Goal: Navigation & Orientation: Find specific page/section

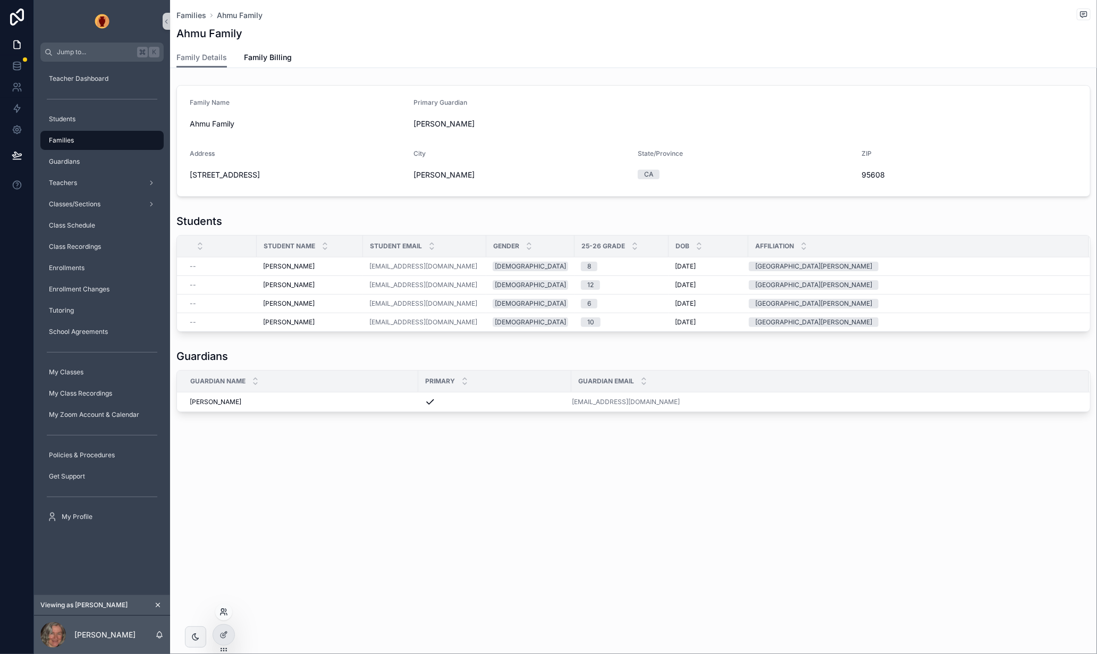
click at [224, 610] on icon at bounding box center [222, 609] width 3 height 3
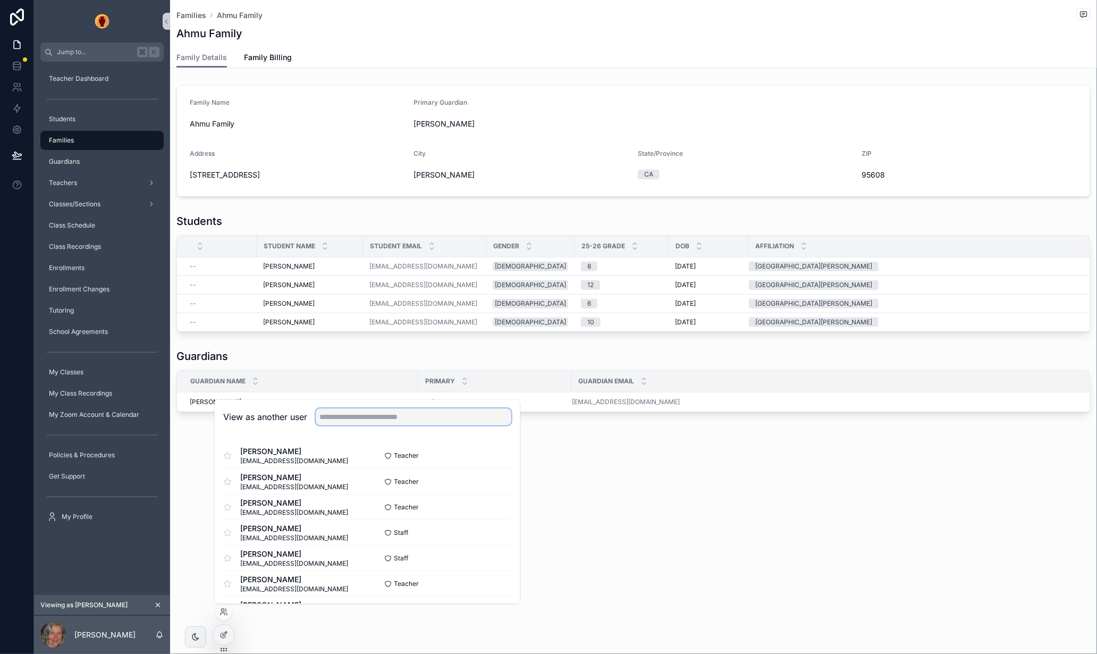
click at [402, 420] on input "text" at bounding box center [414, 417] width 196 height 17
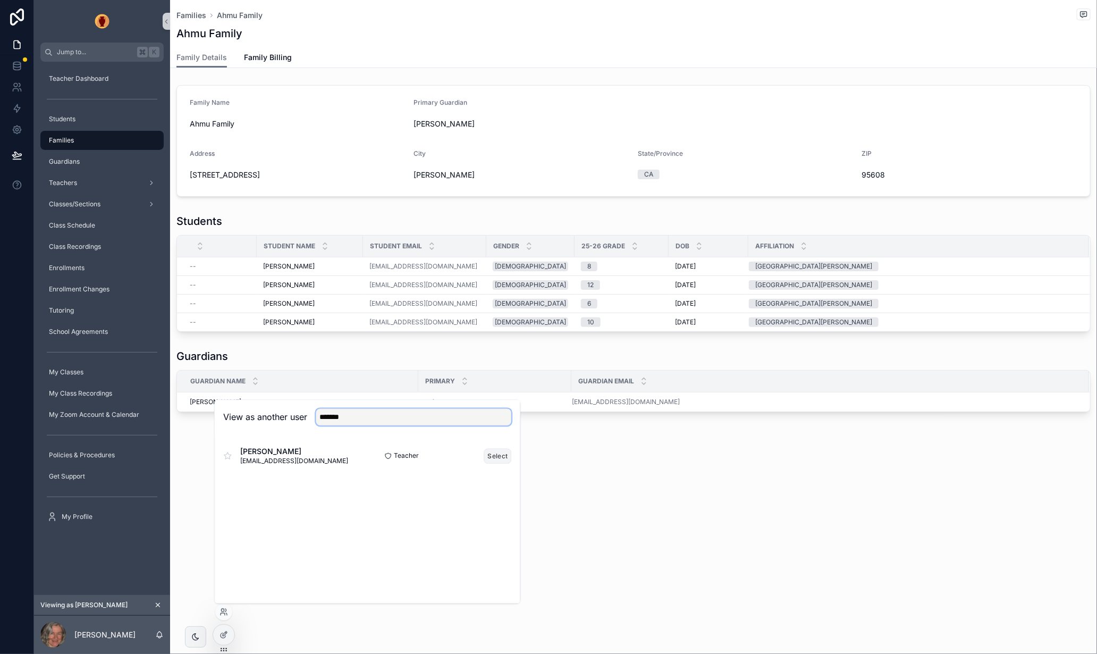
type input "*******"
click at [499, 456] on button "Select" at bounding box center [498, 455] width 28 height 15
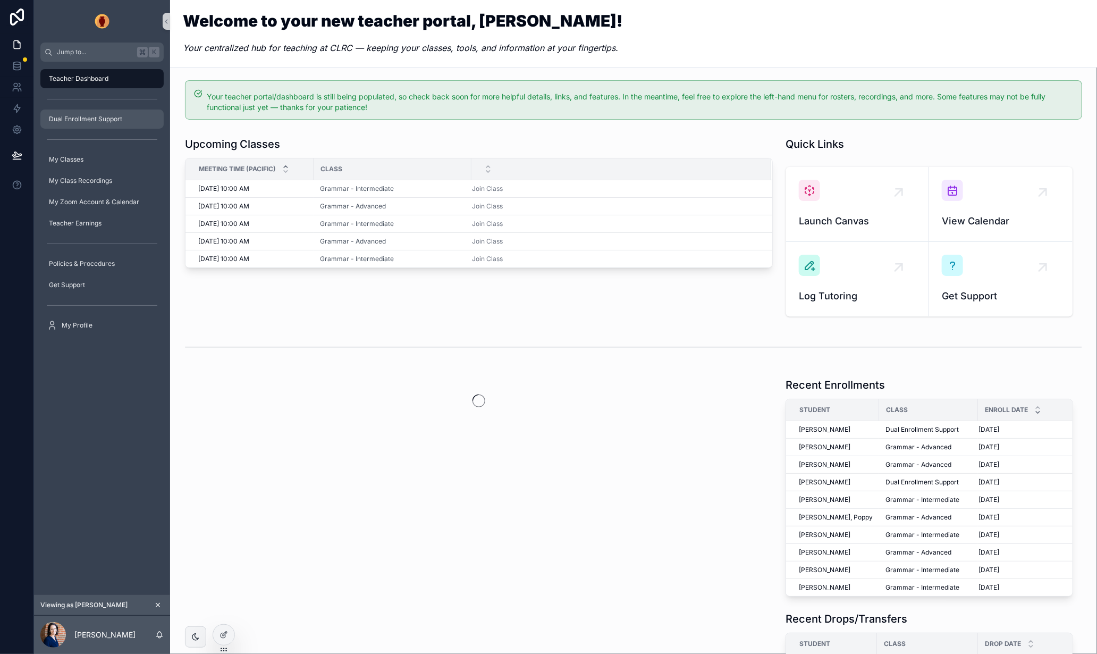
click at [77, 119] on span "Dual Enrollment Support" at bounding box center [85, 119] width 73 height 9
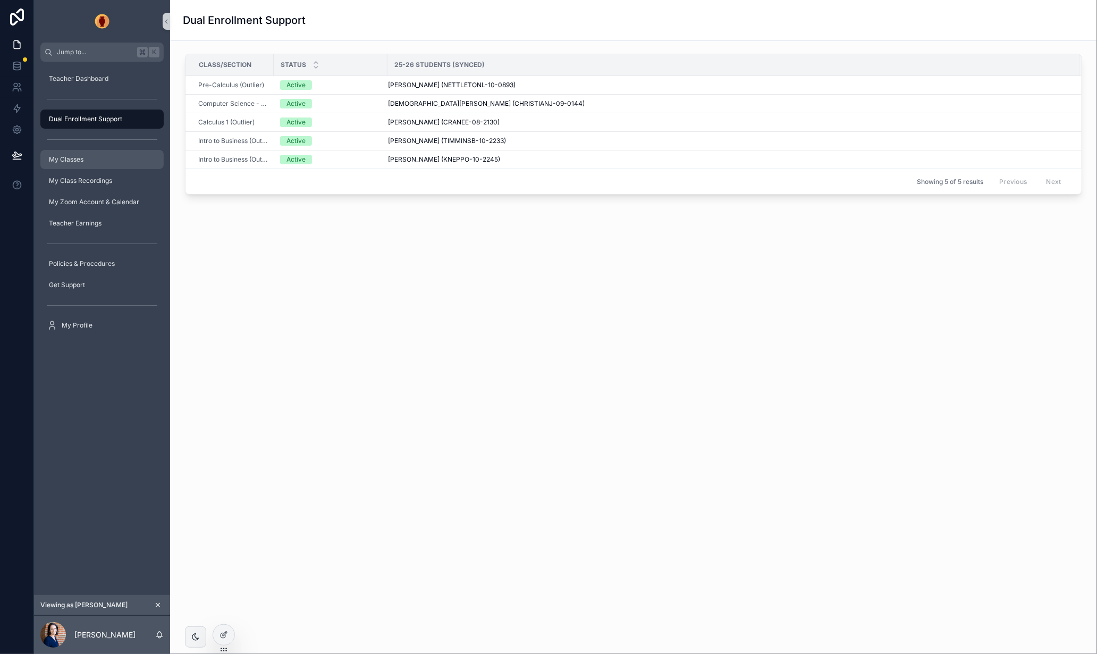
click at [77, 162] on span "My Classes" at bounding box center [66, 159] width 35 height 9
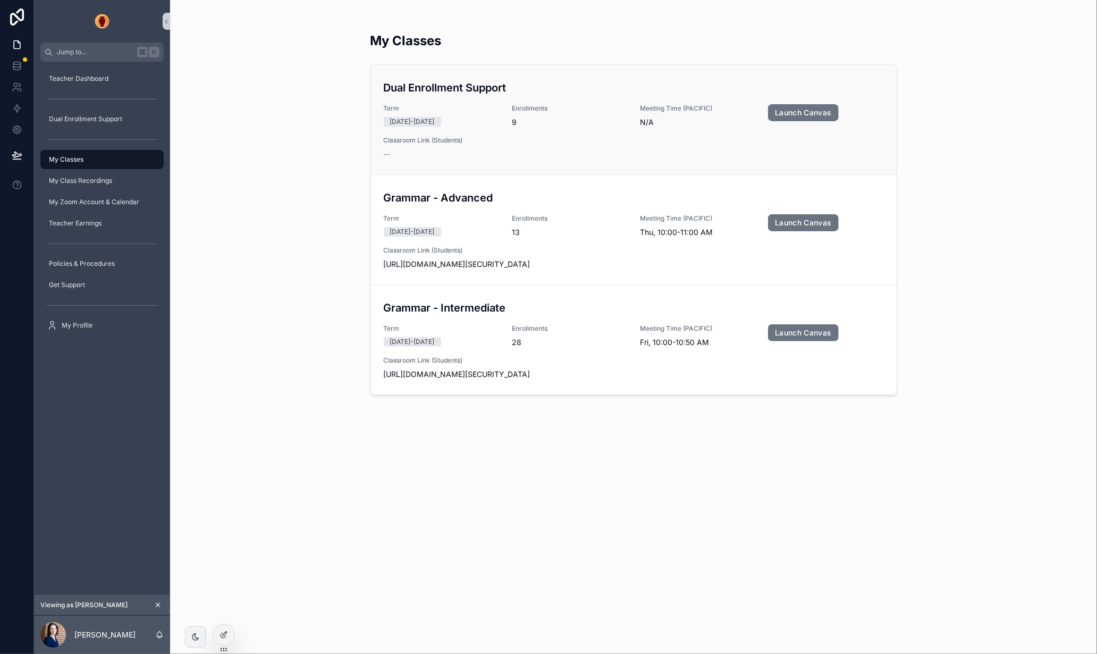
click at [566, 90] on h3 "Dual Enrollment Support" at bounding box center [634, 88] width 500 height 16
